Goal: Check status: Check status

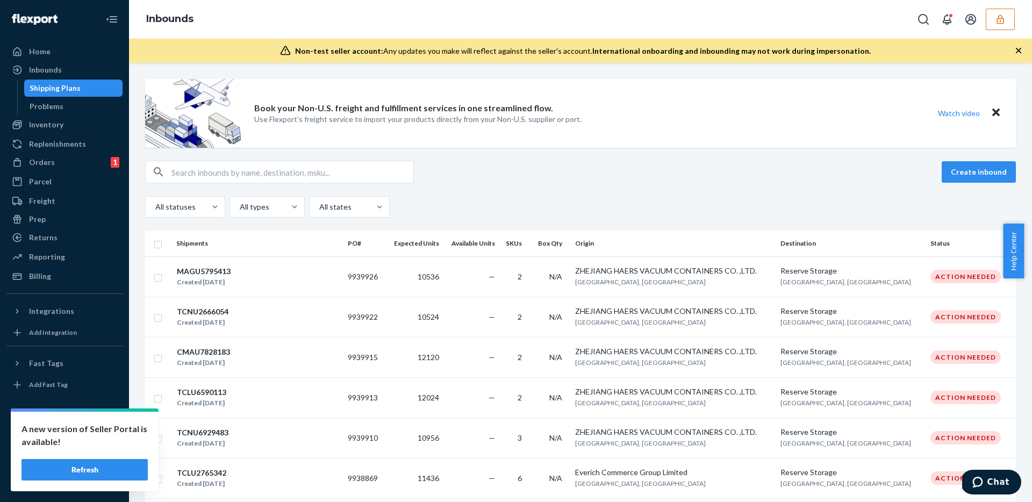
click at [996, 21] on icon "button" at bounding box center [1000, 19] width 11 height 11
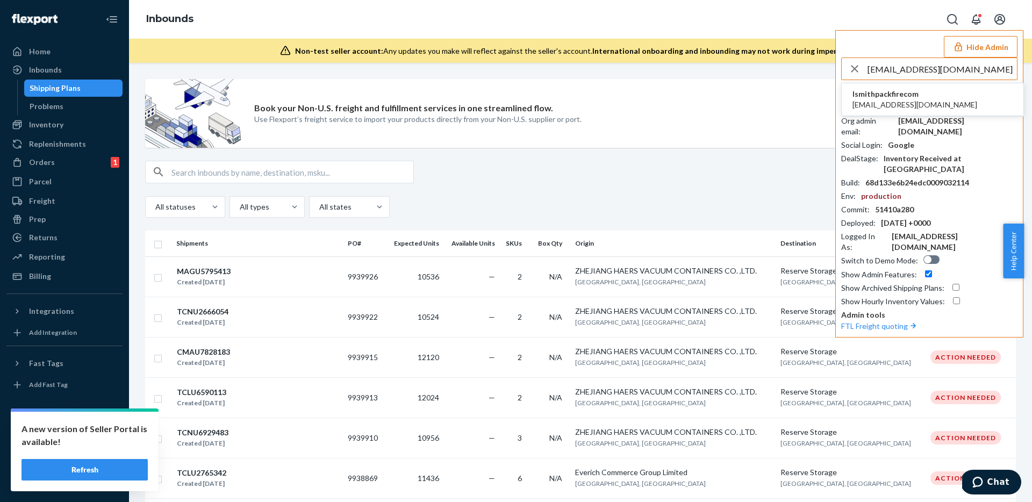
type input "[EMAIL_ADDRESS][DOMAIN_NAME]"
click at [914, 99] on span "[EMAIL_ADDRESS][DOMAIN_NAME]" at bounding box center [914, 104] width 125 height 11
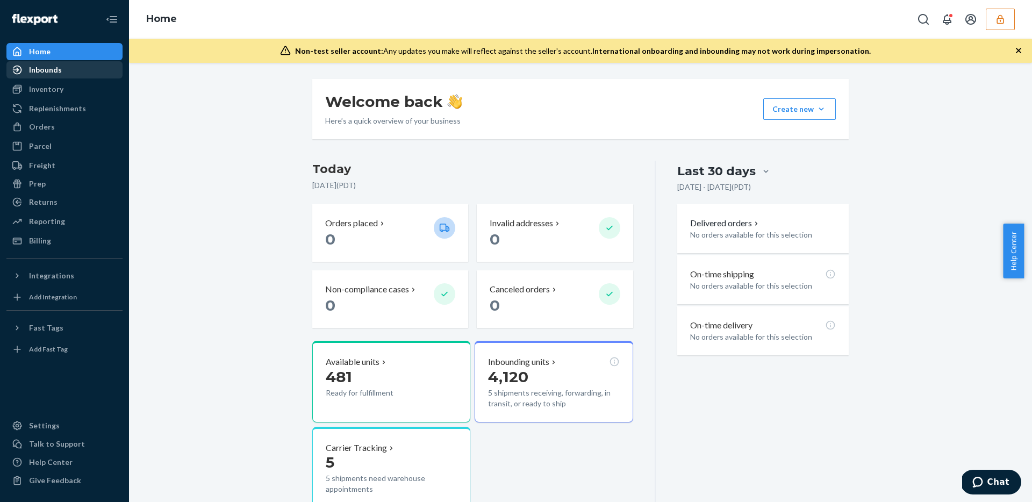
click at [50, 73] on div "Inbounds" at bounding box center [45, 70] width 33 height 11
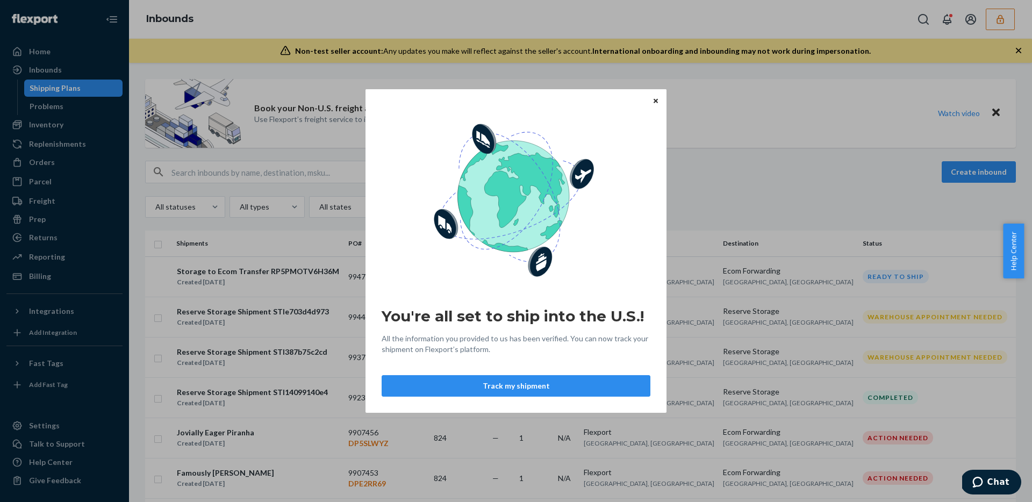
click at [654, 99] on icon "Close" at bounding box center [656, 100] width 4 height 6
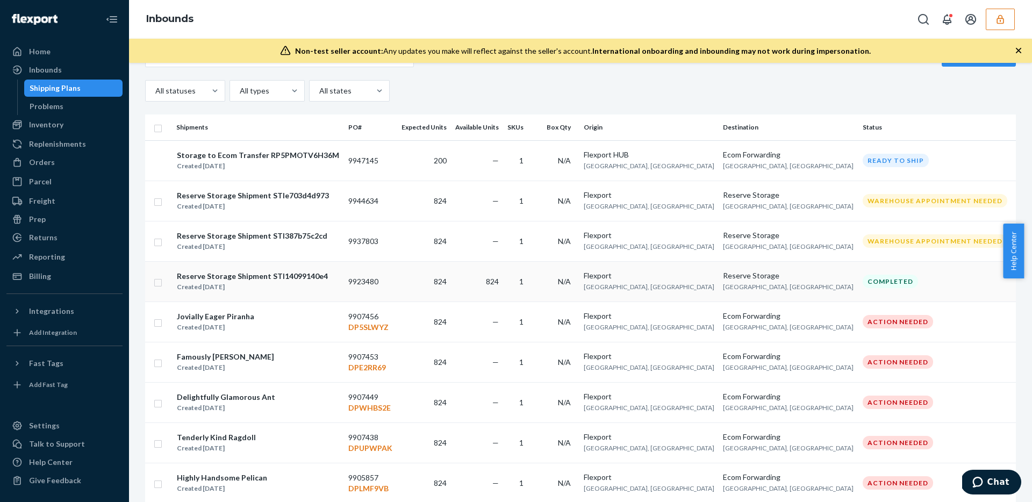
scroll to position [109, 0]
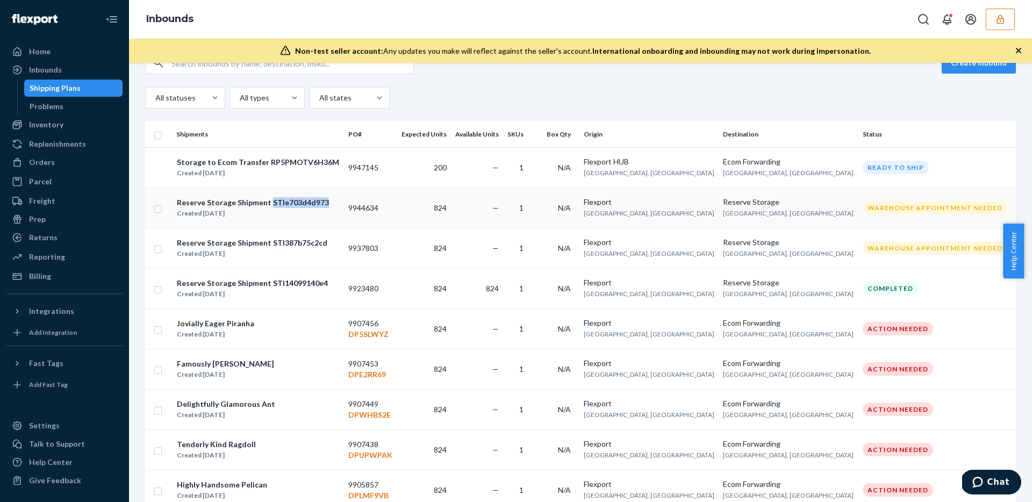
drag, startPoint x: 273, startPoint y: 203, endPoint x: 325, endPoint y: 203, distance: 52.1
click at [325, 203] on div "Reserve Storage Shipment STIe703d4d973 Created Sep 22, 2025" at bounding box center [257, 208] width 163 height 23
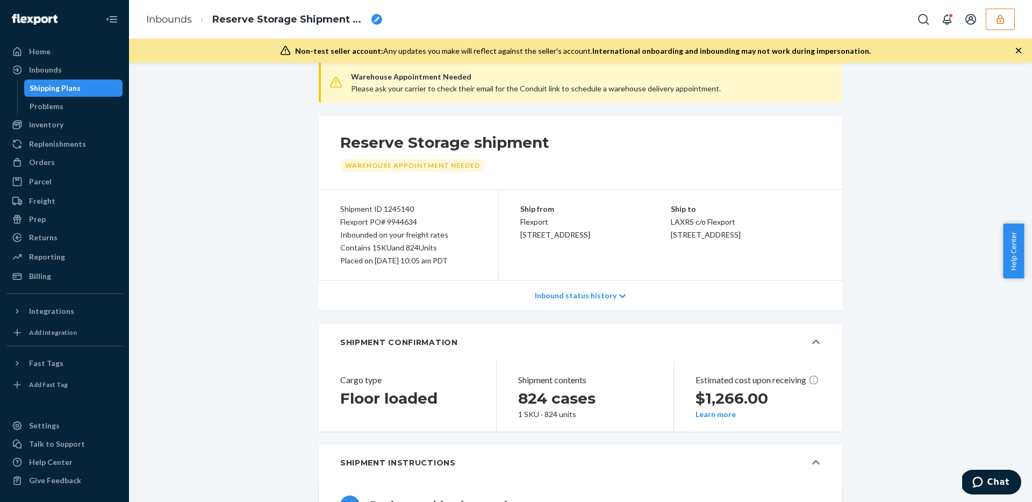
type input "FLXT-00003396856A"
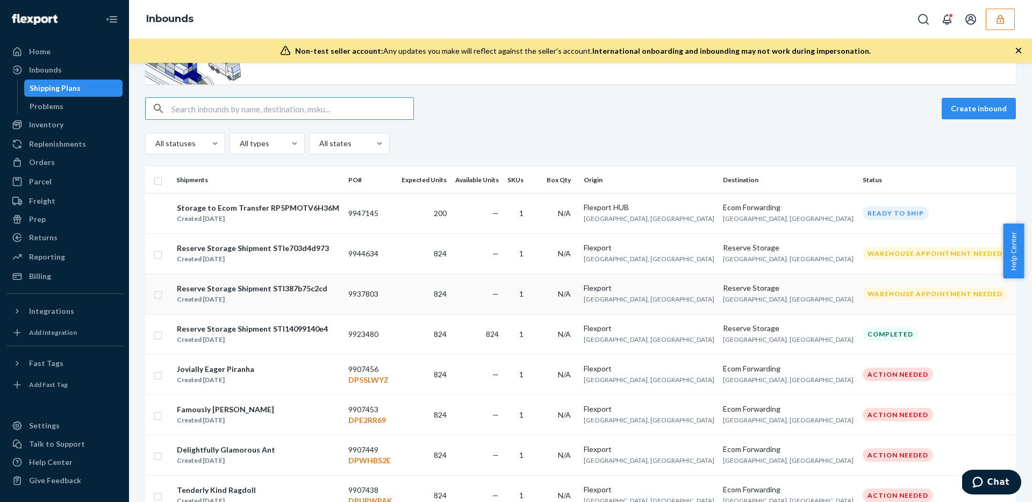
scroll to position [59, 0]
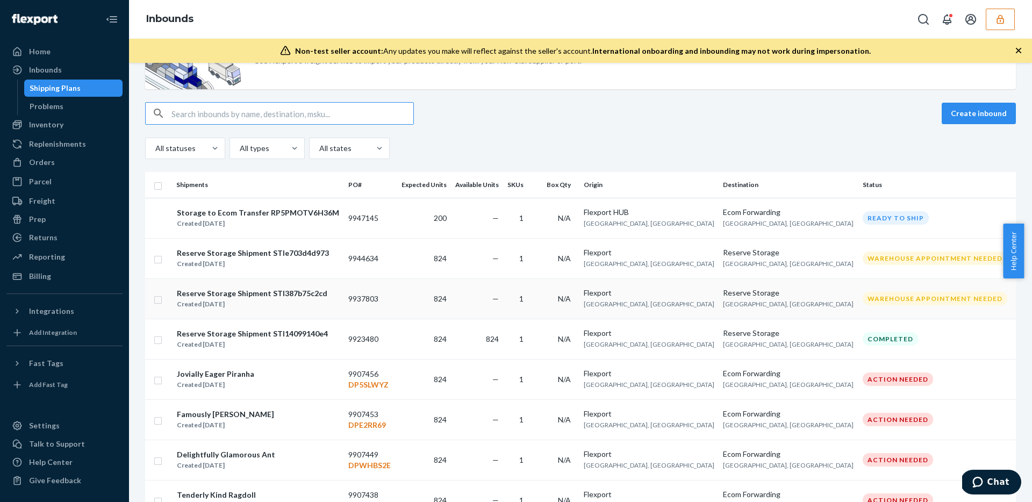
click at [251, 291] on div "Reserve Storage Shipment STI387b75c2cd" at bounding box center [252, 293] width 151 height 11
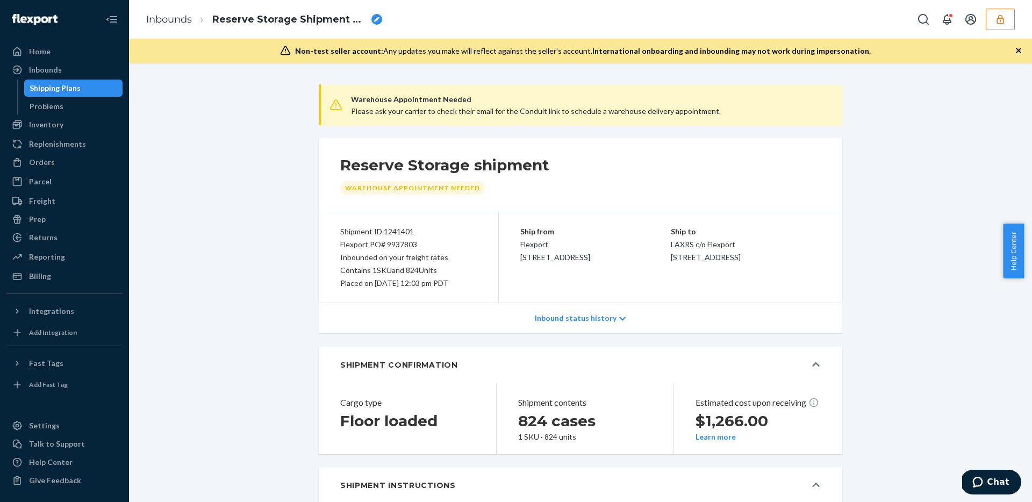
type input "FLXT-00003323690A"
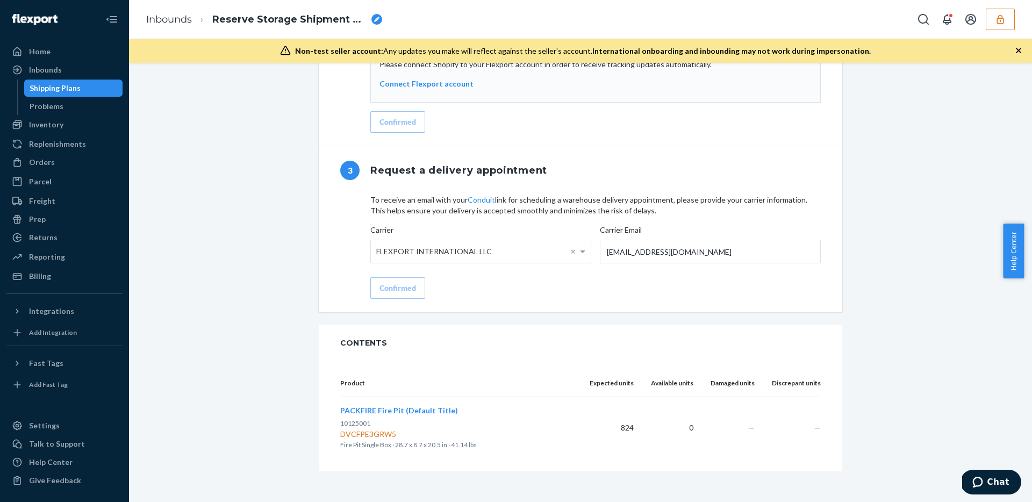
scroll to position [969, 0]
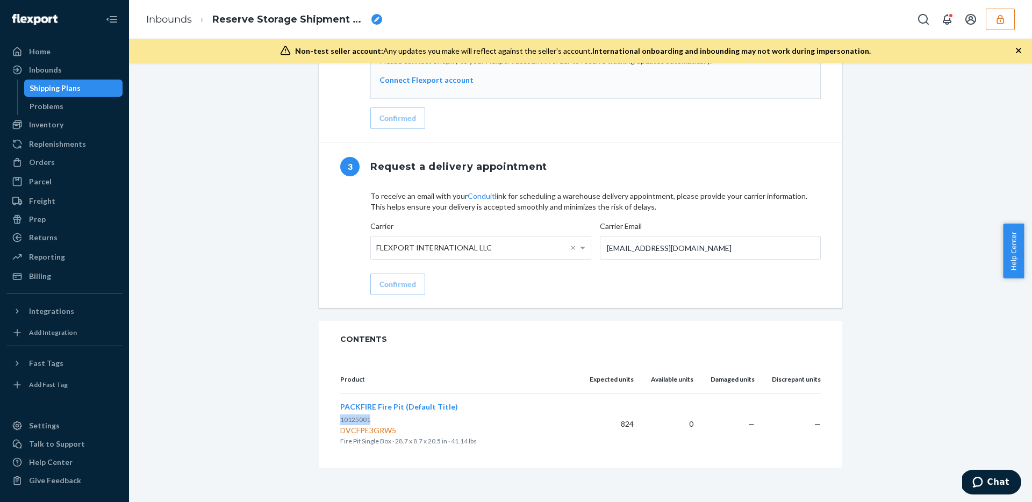
drag, startPoint x: 374, startPoint y: 423, endPoint x: 336, endPoint y: 420, distance: 37.8
click at [340, 420] on p "10125001" at bounding box center [456, 419] width 232 height 11
copy span "10125001"
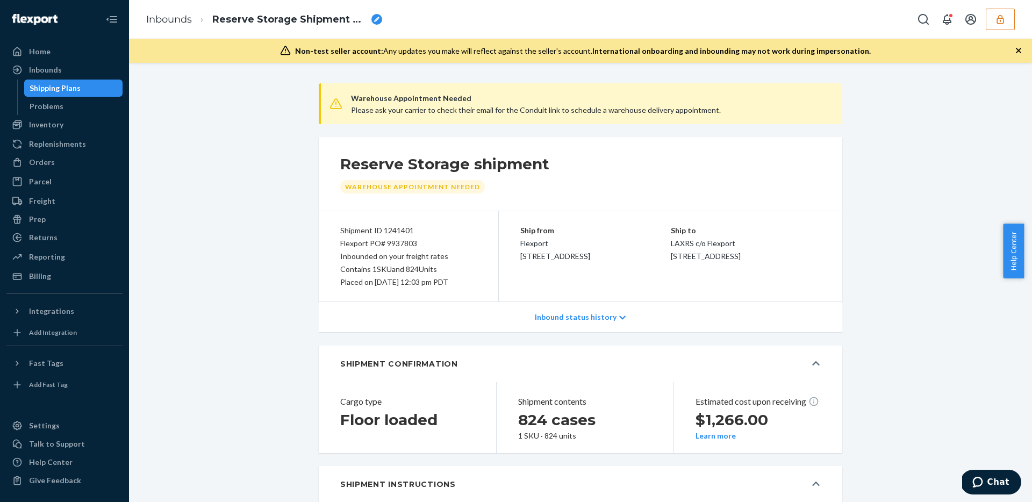
scroll to position [0, 0]
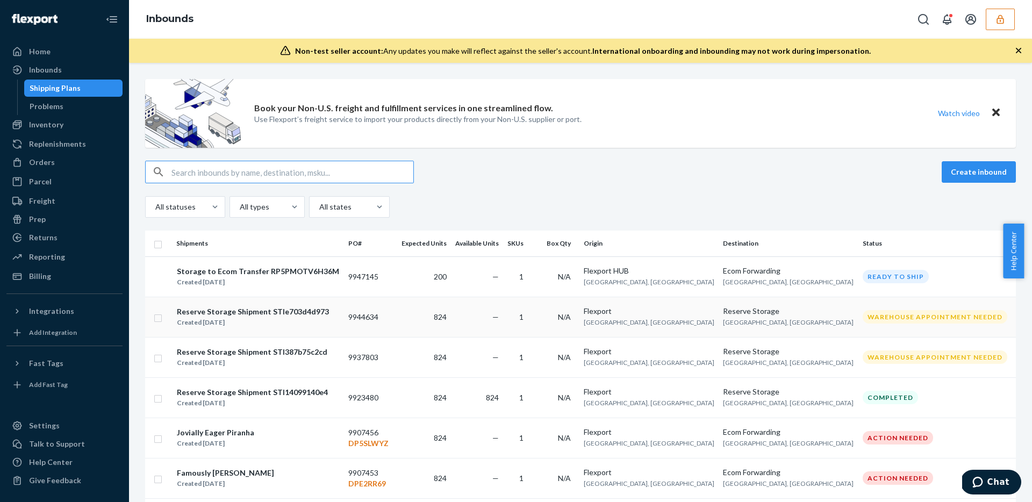
click at [312, 316] on div "Reserve Storage Shipment STIe703d4d973" at bounding box center [253, 311] width 152 height 11
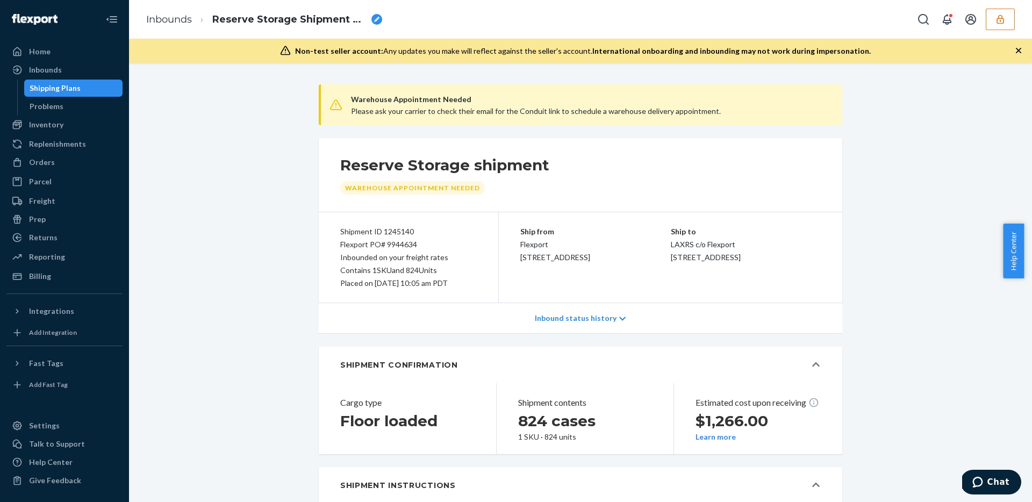
type input "FLXT-00003396856A"
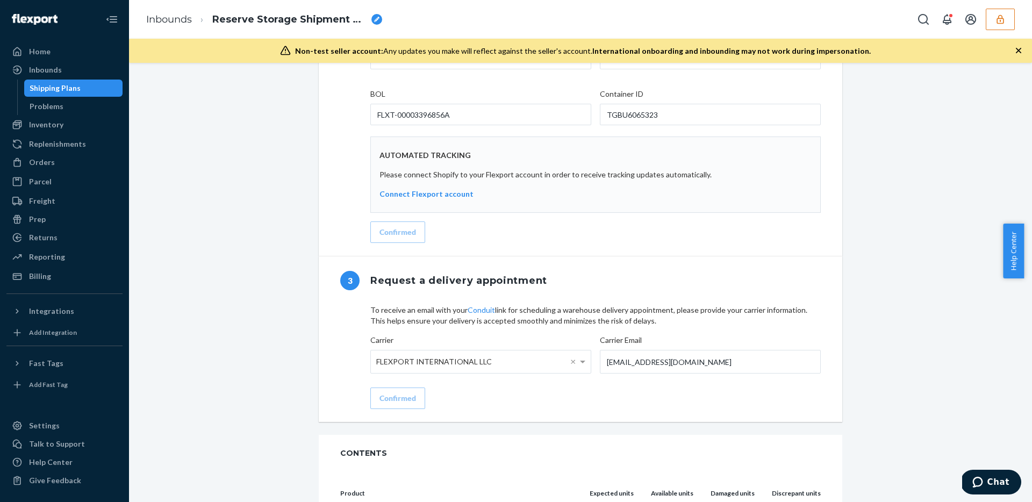
scroll to position [969, 0]
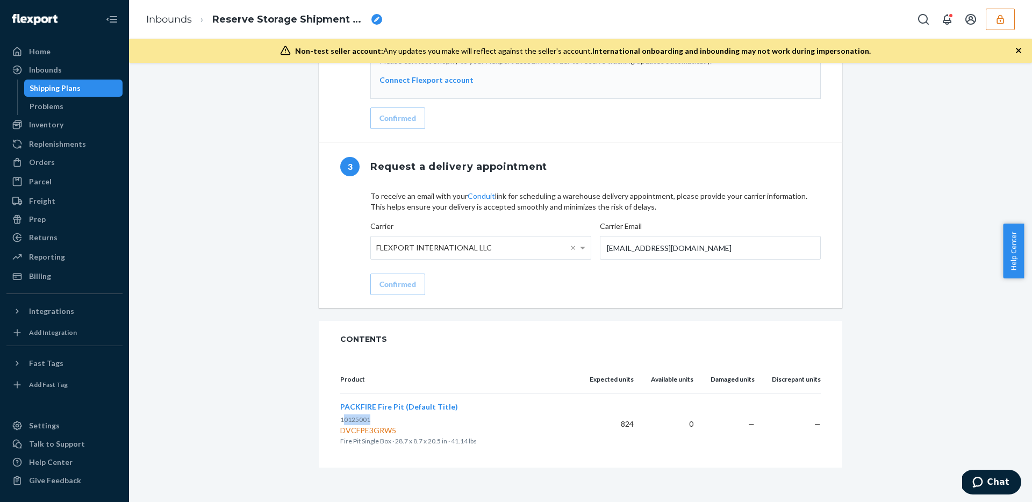
drag, startPoint x: 357, startPoint y: 420, endPoint x: 338, endPoint y: 421, distance: 18.8
click at [340, 421] on p "10125001" at bounding box center [456, 419] width 232 height 11
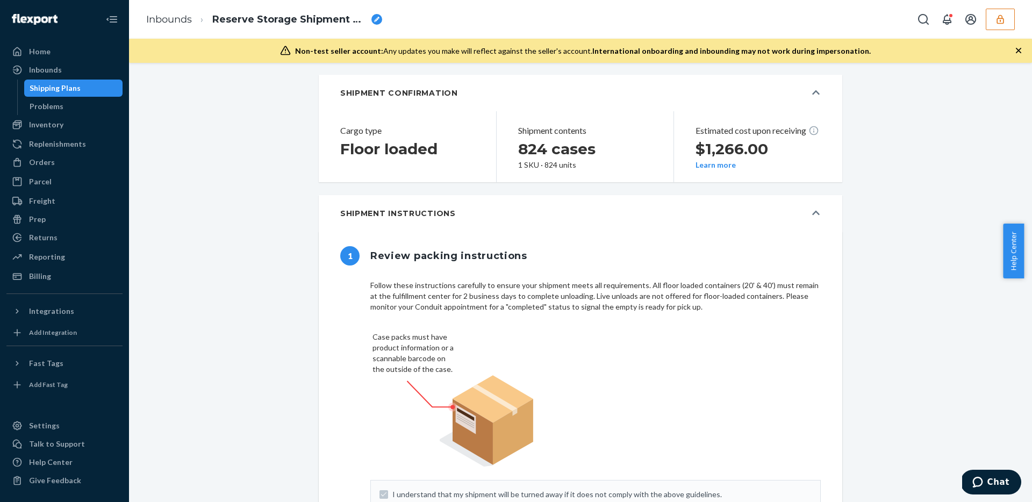
scroll to position [0, 0]
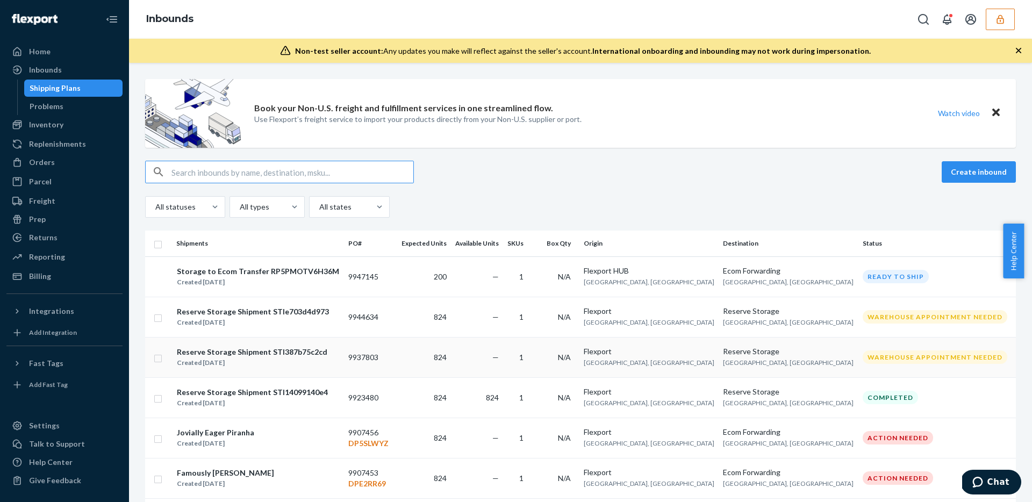
click at [302, 360] on div "Created Sep 16, 2025" at bounding box center [252, 362] width 151 height 11
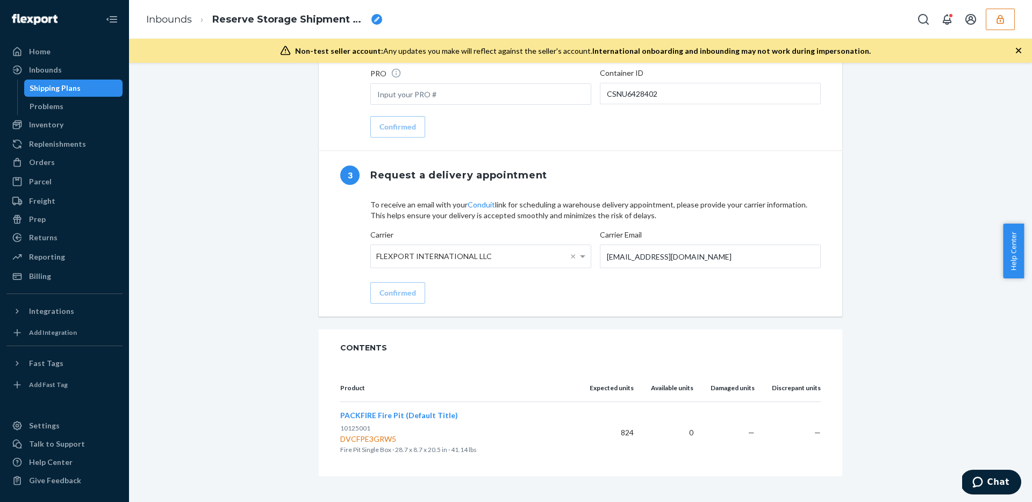
type input "FLXT-00003323690A"
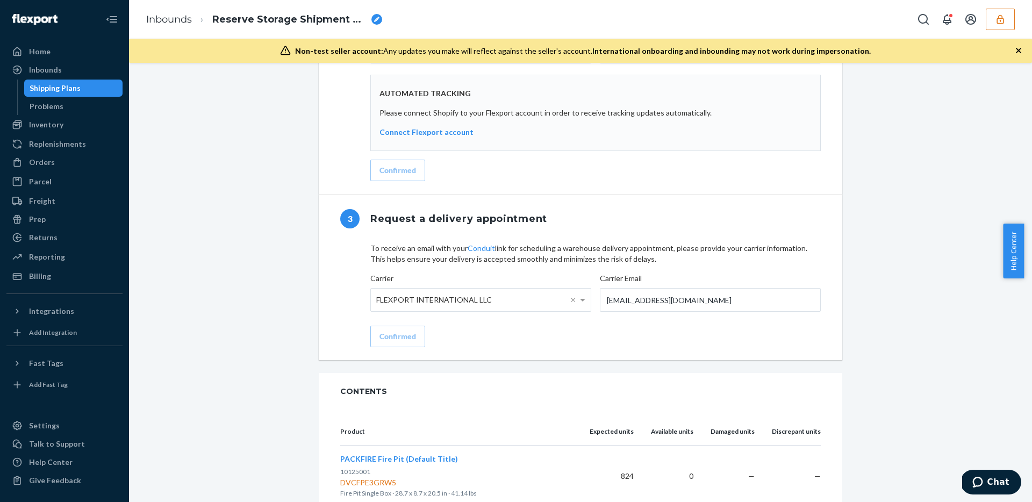
scroll to position [761, 0]
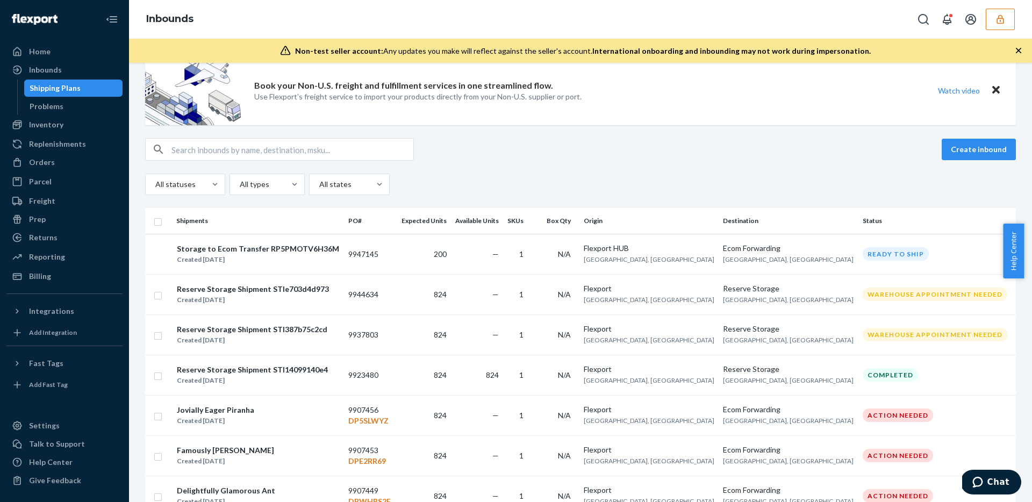
scroll to position [4, 0]
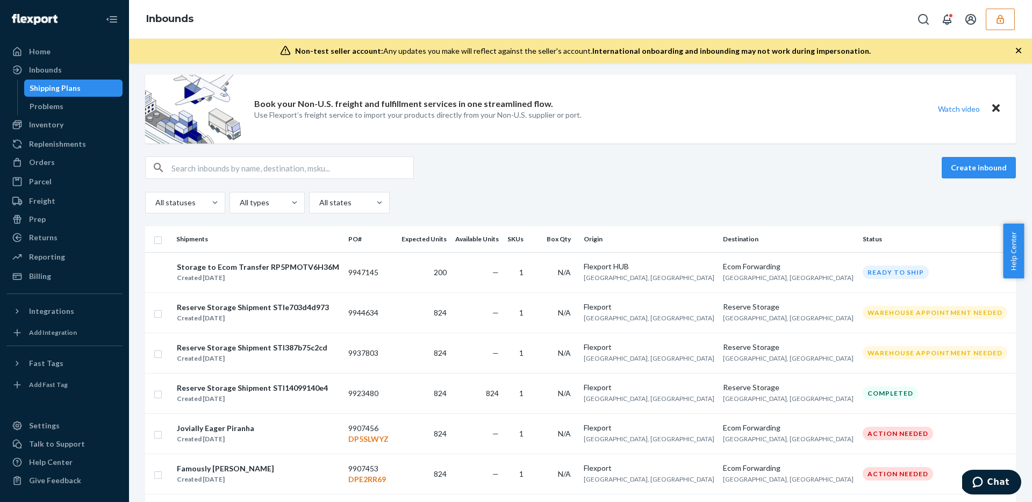
click at [240, 167] on input "text" at bounding box center [292, 168] width 242 height 22
paste input "10125001"
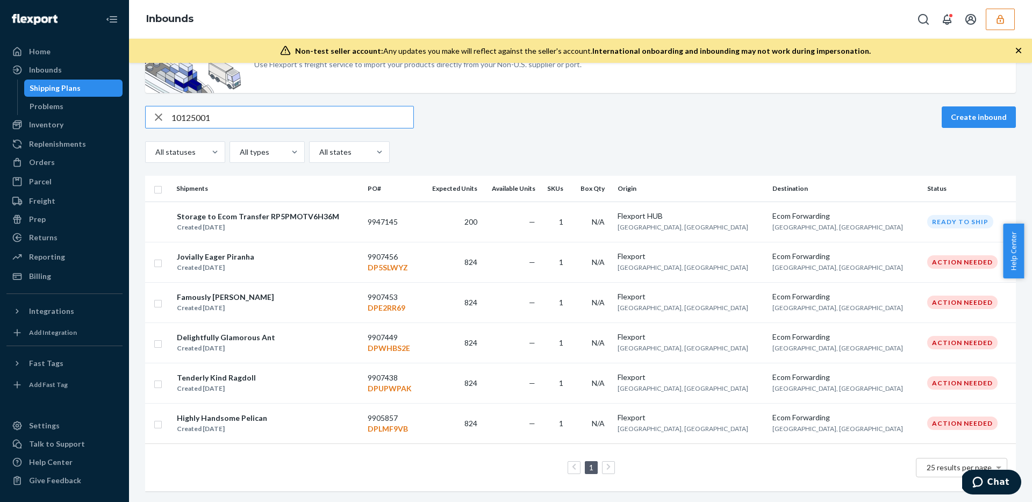
scroll to position [62, 0]
type input "10125001"
click at [328, 251] on div "Jovially Eager Piranha Created Aug 20, 2025" at bounding box center [267, 262] width 183 height 23
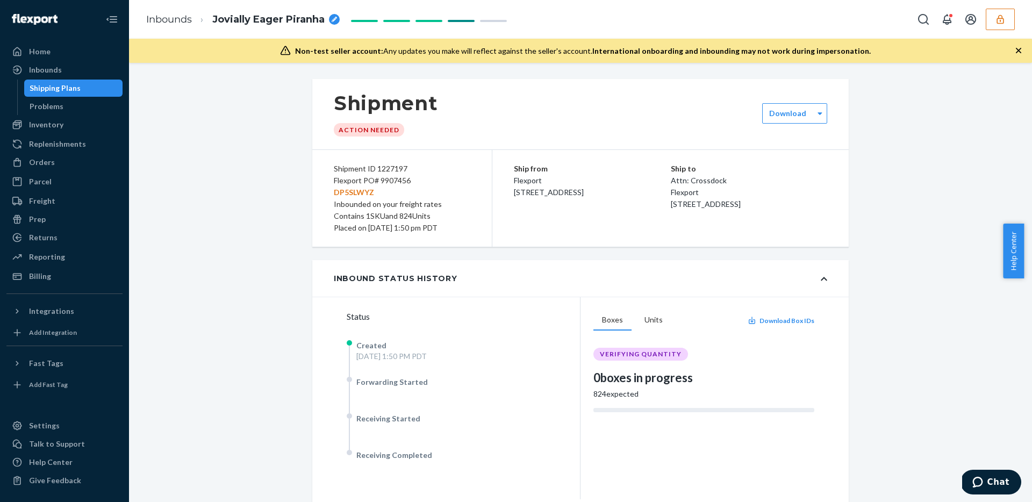
drag, startPoint x: 365, startPoint y: 227, endPoint x: 473, endPoint y: 233, distance: 108.2
click at [455, 229] on div "Placed on 08/20/2025 at 1:50 pm PDT" at bounding box center [402, 228] width 137 height 12
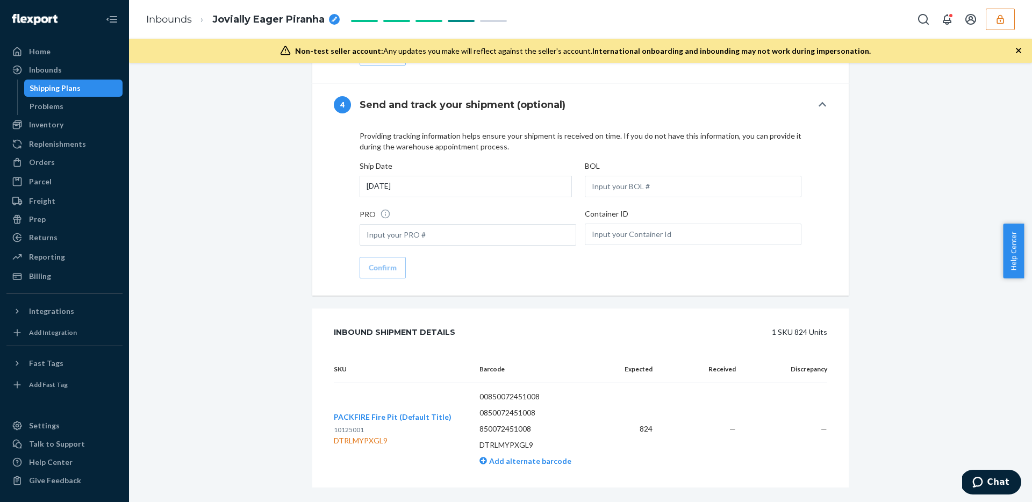
scroll to position [1580, 0]
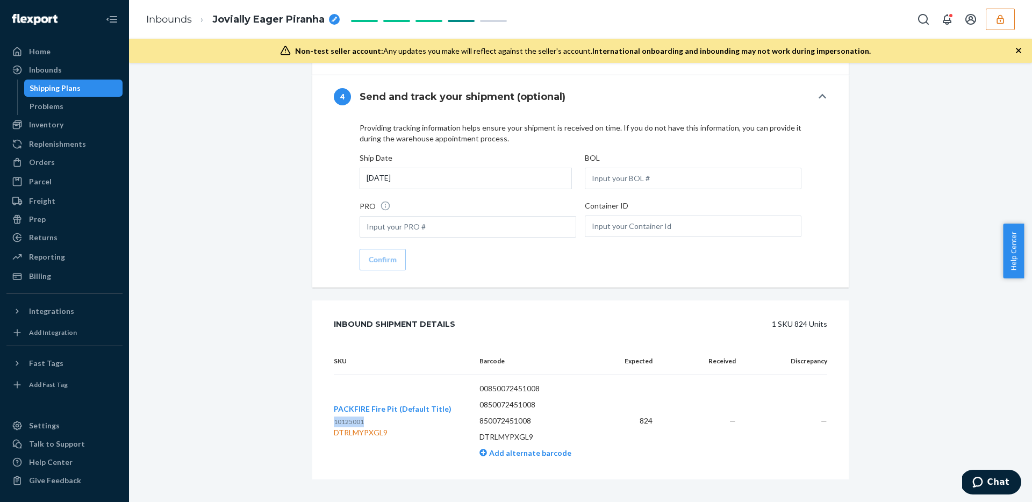
drag, startPoint x: 361, startPoint y: 410, endPoint x: 330, endPoint y: 410, distance: 31.2
click at [334, 417] on p "10125001" at bounding box center [393, 422] width 118 height 11
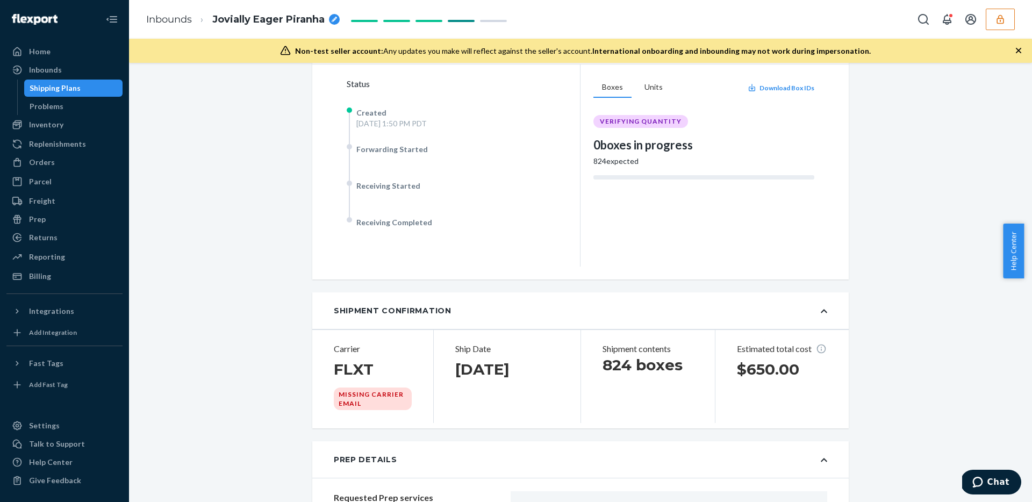
scroll to position [0, 0]
